Goal: Transaction & Acquisition: Purchase product/service

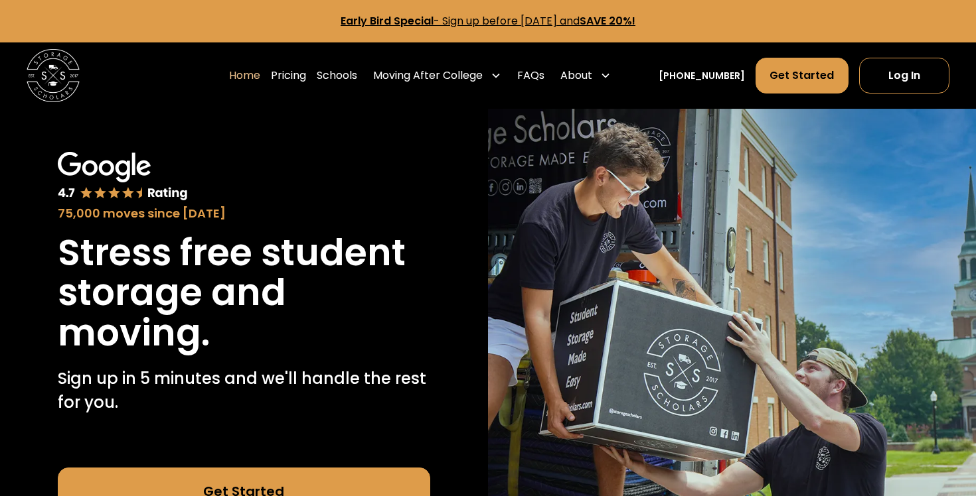
scroll to position [200, 0]
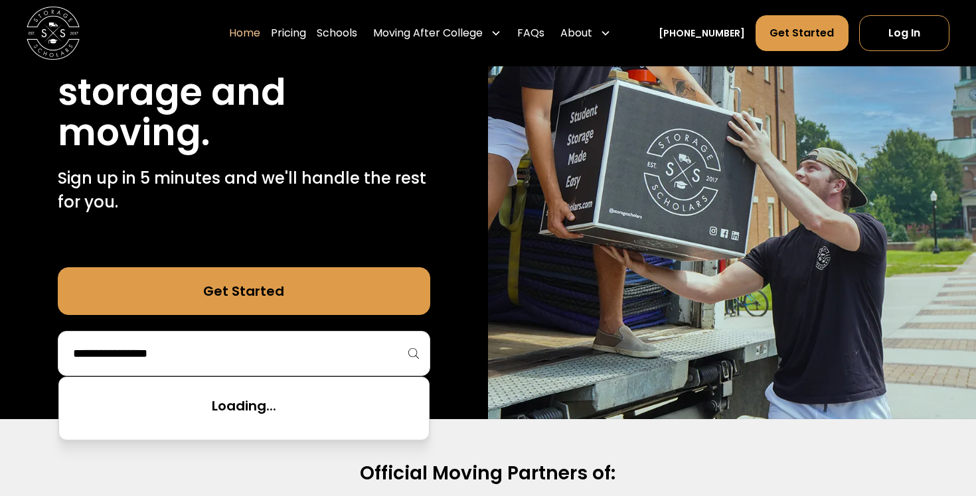
click at [342, 354] on input "search" at bounding box center [244, 353] width 344 height 23
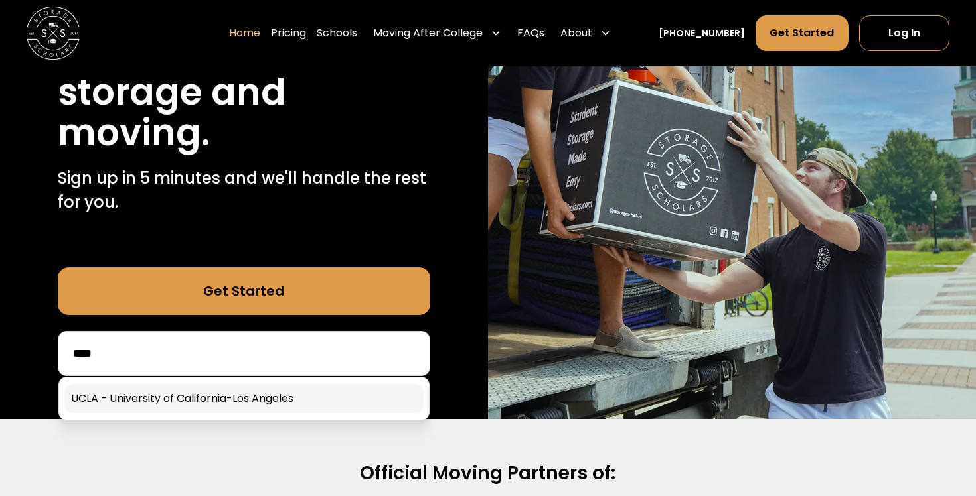
type input "****"
click at [268, 405] on link at bounding box center [243, 398] width 359 height 29
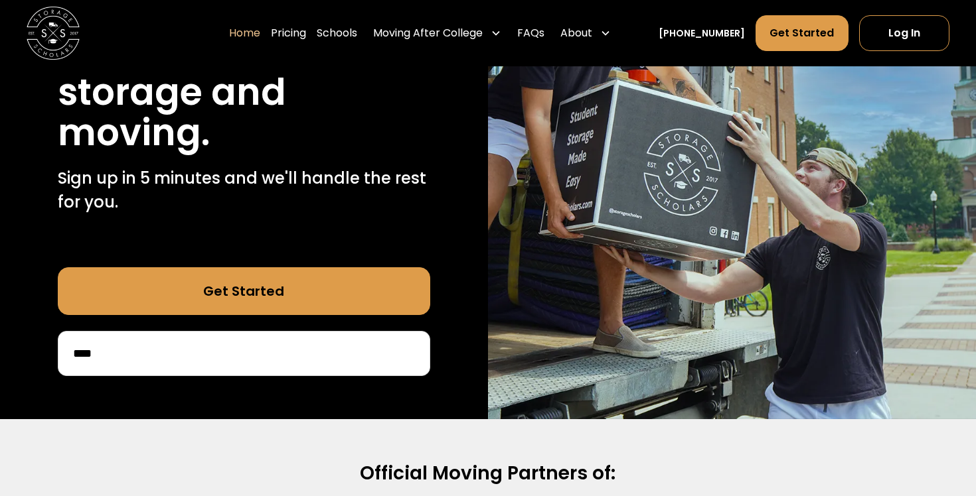
scroll to position [319, 0]
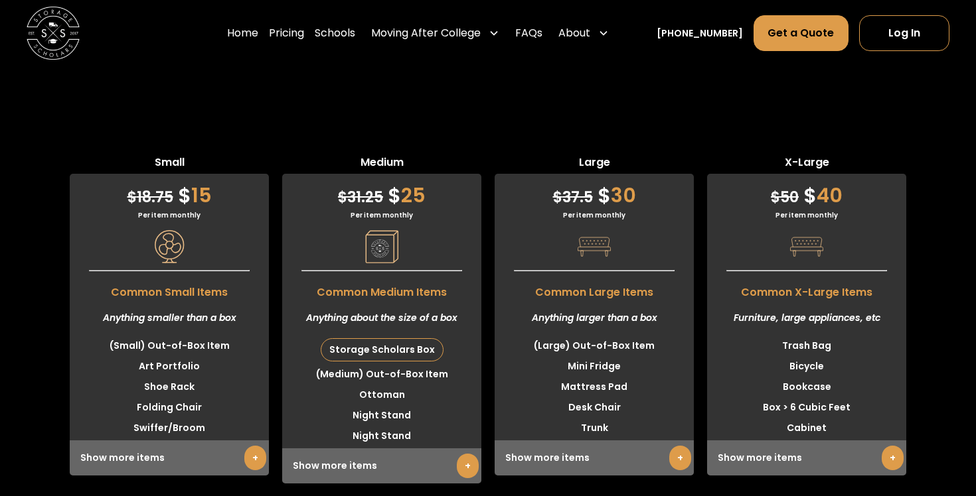
scroll to position [3931, 0]
click at [242, 440] on div "Show more items +" at bounding box center [169, 457] width 199 height 35
click at [252, 445] on link "+" at bounding box center [255, 457] width 22 height 25
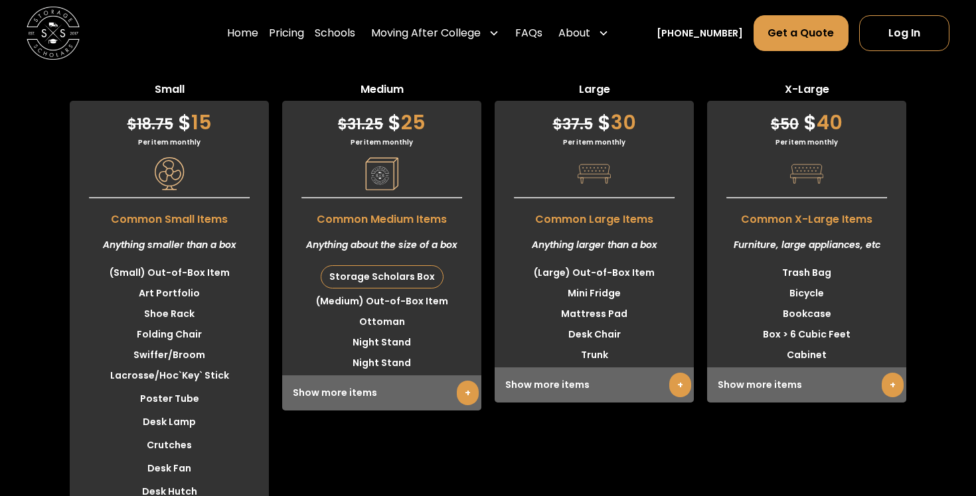
scroll to position [4000, 0]
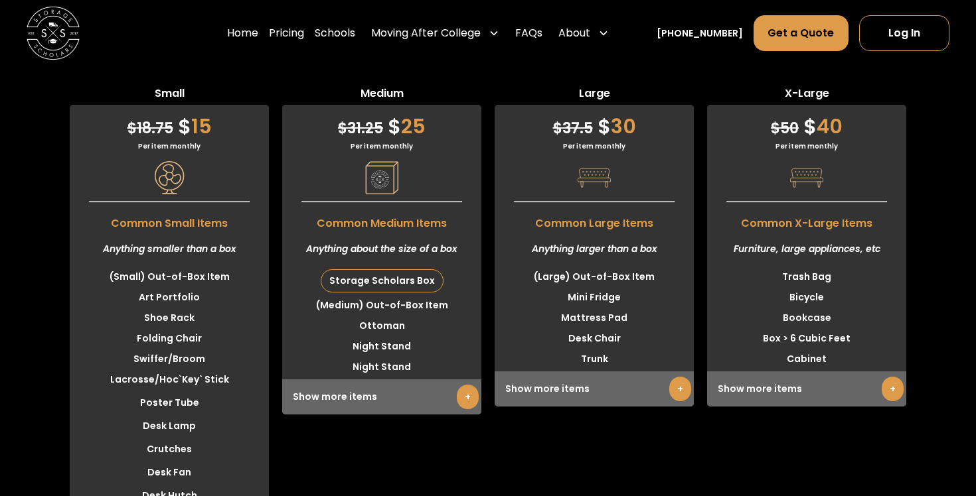
click at [472, 385] on link "+" at bounding box center [468, 397] width 22 height 25
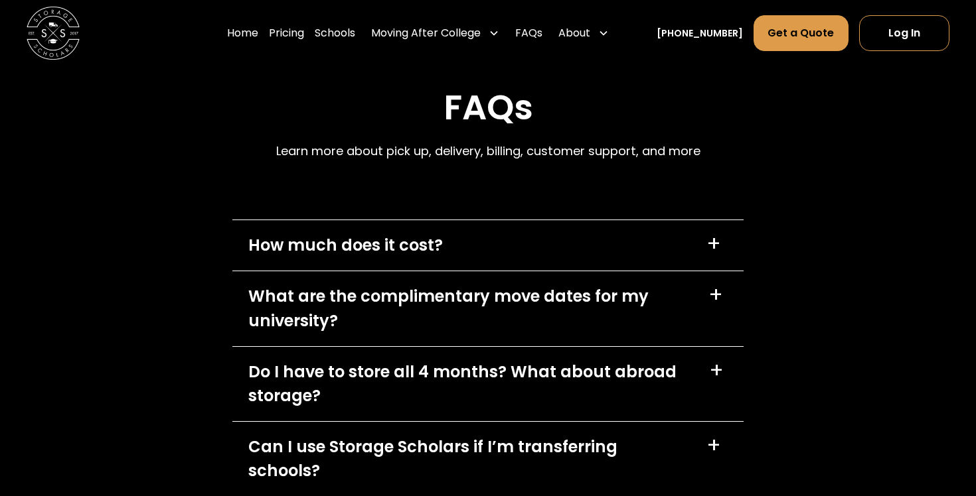
scroll to position [6963, 0]
